Goal: Transaction & Acquisition: Purchase product/service

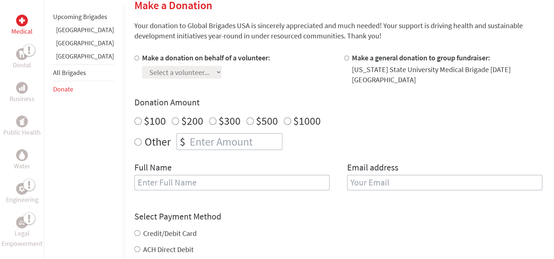
scroll to position [200, 0]
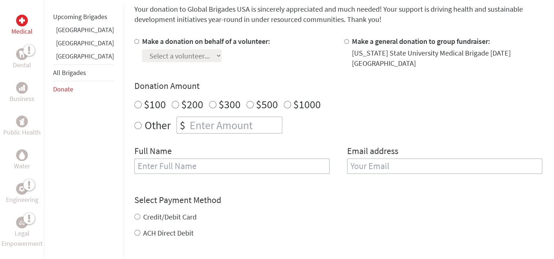
click at [134, 44] on input "Make a donation on behalf of a volunteer:" at bounding box center [136, 41] width 5 height 5
radio input "true"
click at [143, 53] on select "Select a volunteer... [PERSON_NAME] [PERSON_NAME] [PERSON_NAME] Tvarika Vinothan" at bounding box center [181, 55] width 79 height 13
select select "39DBC42B-7BB6-11EF-BF8B-42010A8A0043"
click at [142, 49] on select "Select a volunteer... [PERSON_NAME] [PERSON_NAME] [PERSON_NAME] Tvarika Vinothan" at bounding box center [181, 55] width 79 height 13
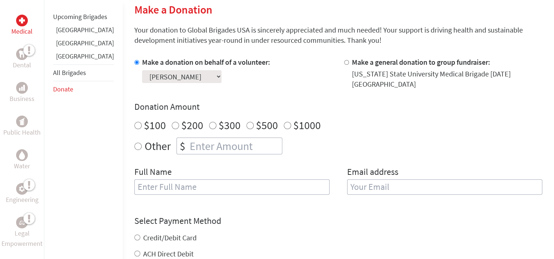
scroll to position [179, 0]
click at [173, 81] on select "Select a volunteer... [PERSON_NAME] [PERSON_NAME] [PERSON_NAME] Tvarika Vinothan" at bounding box center [181, 77] width 79 height 13
select select
click at [142, 71] on select "Select a volunteer... [PERSON_NAME] [PERSON_NAME] [PERSON_NAME] Tvarika Vinothan" at bounding box center [181, 77] width 79 height 13
click at [305, 20] on section "Make a Donation Your donation to Global Brigades USA is sincerely appreciated a…" at bounding box center [338, 192] width 408 height 377
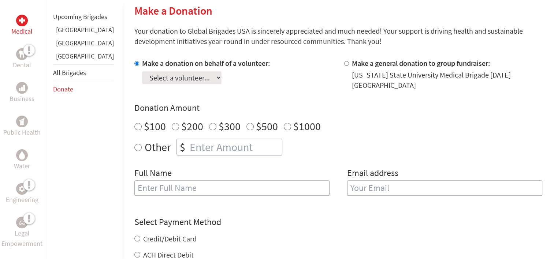
scroll to position [178, 0]
radio input "true"
click at [206, 140] on input "number" at bounding box center [235, 147] width 94 height 16
type input "250"
click at [313, 150] on div "Make a donation on behalf of a volunteer: Select a volunteer... [PERSON_NAME] […" at bounding box center [338, 132] width 408 height 146
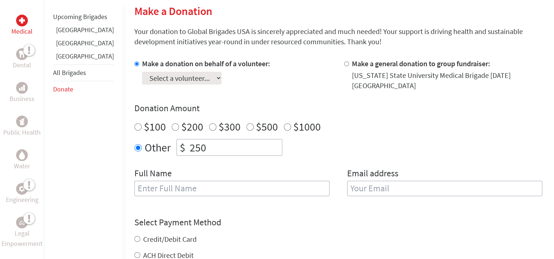
click at [180, 78] on select "Select a volunteer... [PERSON_NAME] [PERSON_NAME] [PERSON_NAME] Tvarika Vinothan" at bounding box center [181, 78] width 79 height 13
select select "39DBC42B-7BB6-11EF-BF8B-42010A8A0043"
click at [142, 72] on select "Select a volunteer... [PERSON_NAME] [PERSON_NAME] [PERSON_NAME] Tvarika Vinothan" at bounding box center [181, 78] width 79 height 13
click at [148, 181] on input "text" at bounding box center [231, 188] width 195 height 15
type input "[PERSON_NAME]"
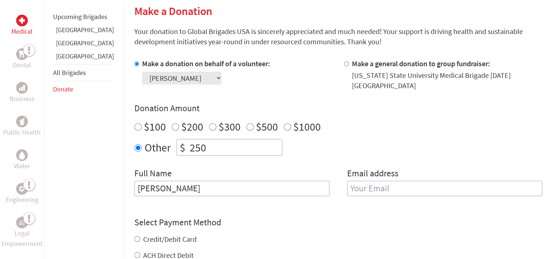
click at [372, 139] on div "Other $ 250" at bounding box center [338, 147] width 408 height 17
click at [250, 209] on form "Make a donation on behalf of a volunteer: Select a volunteer... [PERSON_NAME] […" at bounding box center [338, 204] width 408 height 291
click at [134, 252] on input "ACH Direct Debit" at bounding box center [137, 255] width 6 height 6
radio input "true"
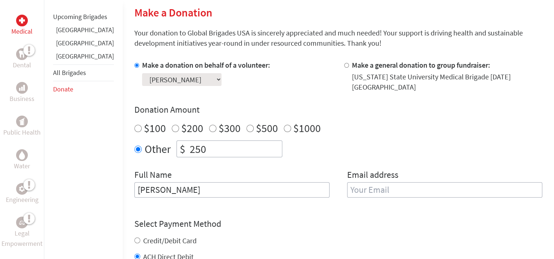
scroll to position [176, 0]
click at [360, 186] on input "email" at bounding box center [444, 190] width 195 height 15
click at [372, 208] on form "Make a donation on behalf of a volunteer: Select a volunteer... [PERSON_NAME] […" at bounding box center [338, 222] width 408 height 323
click at [362, 184] on input "email" at bounding box center [444, 190] width 195 height 15
type input "[EMAIL_ADDRESS][DOMAIN_NAME]"
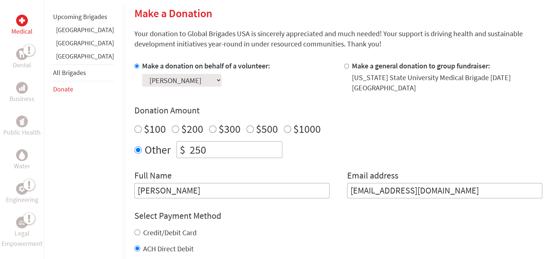
click at [327, 170] on div "Full Name [PERSON_NAME] Email address [EMAIL_ADDRESS][DOMAIN_NAME]" at bounding box center [338, 184] width 408 height 29
click at [267, 247] on div "ACH Direct Debit" at bounding box center [338, 249] width 408 height 10
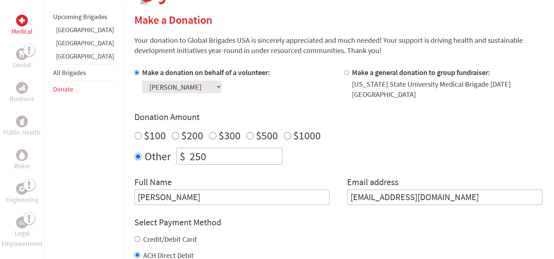
scroll to position [168, 0]
